Goal: Task Accomplishment & Management: Manage account settings

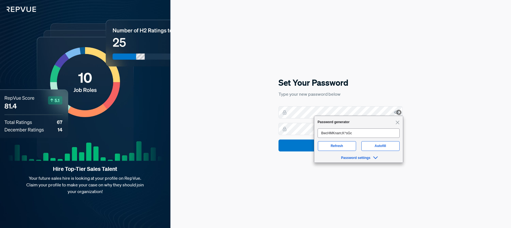
click at [326, 84] on h5 "Set Your Password" at bounding box center [340, 83] width 124 height 12
click at [398, 111] on img at bounding box center [399, 112] width 6 height 6
click at [396, 111] on img at bounding box center [399, 112] width 6 height 6
click at [376, 191] on div "Set Your Password Type your new password below Set Your Password" at bounding box center [340, 114] width 340 height 228
click at [269, 113] on div "Set Your Password Type your new password below Set Your Password" at bounding box center [340, 114] width 340 height 228
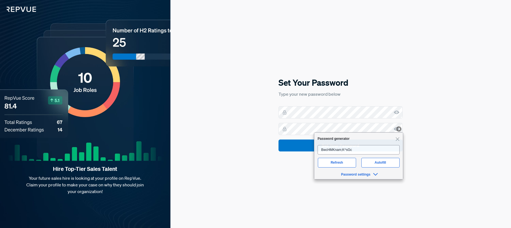
click at [463, 114] on div "Set Your Password Type your new password below Set Your Password" at bounding box center [340, 114] width 340 height 228
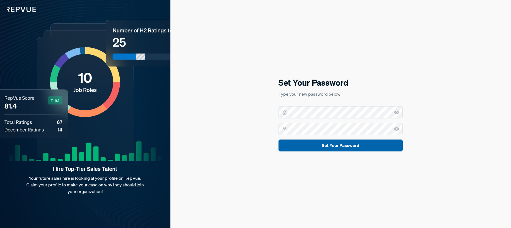
click at [328, 146] on button "Set Your Password" at bounding box center [340, 145] width 124 height 12
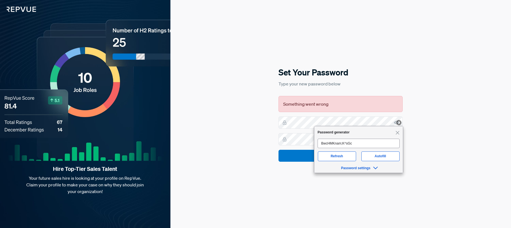
click at [422, 108] on div "Set Your Password Type your new password below Something went wrong Set Your Pa…" at bounding box center [340, 114] width 340 height 228
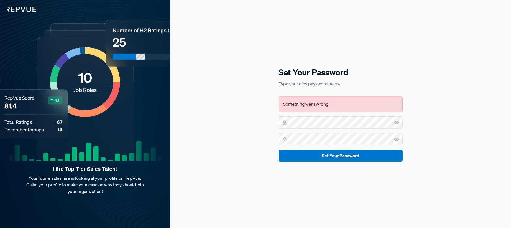
click at [396, 122] on icon at bounding box center [396, 123] width 6 height 6
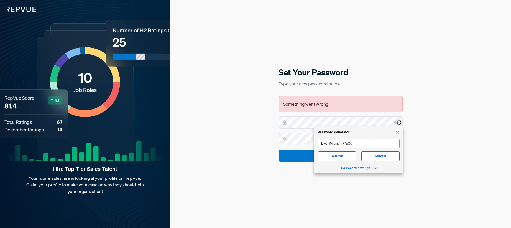
click at [444, 80] on div "Set Your Password Type your new password below Something went wrong Set Your Pa…" at bounding box center [340, 114] width 340 height 228
click at [431, 139] on div "Set Your Password Type your new password below Something went wrong Set Your Pa…" at bounding box center [340, 114] width 340 height 228
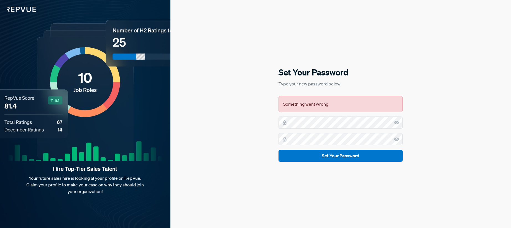
click at [395, 139] on use at bounding box center [396, 139] width 6 height 4
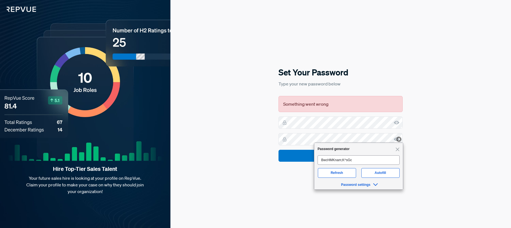
click at [442, 86] on div "Set Your Password Type your new password below Something went wrong Set Your Pa…" at bounding box center [340, 114] width 340 height 228
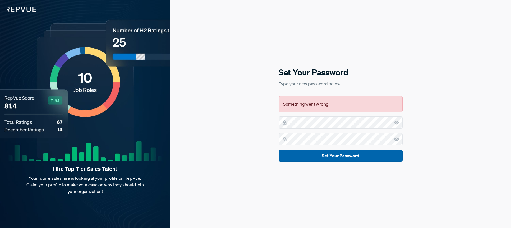
click at [344, 153] on button "Set Your Password" at bounding box center [340, 156] width 124 height 12
click at [339, 152] on button "Set Your Password" at bounding box center [340, 156] width 124 height 12
drag, startPoint x: 340, startPoint y: 153, endPoint x: 336, endPoint y: 152, distance: 4.5
click at [340, 153] on button "Set Your Password" at bounding box center [340, 156] width 124 height 12
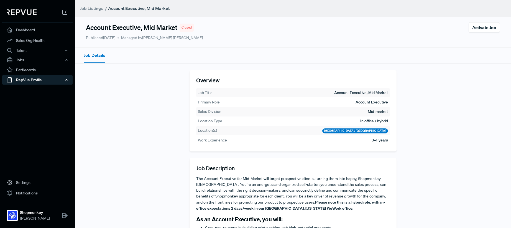
click at [32, 80] on div "RepVue Profile" at bounding box center [37, 79] width 70 height 9
click at [31, 101] on link "Reviews" at bounding box center [45, 99] width 70 height 9
